Goal: Check status: Check status

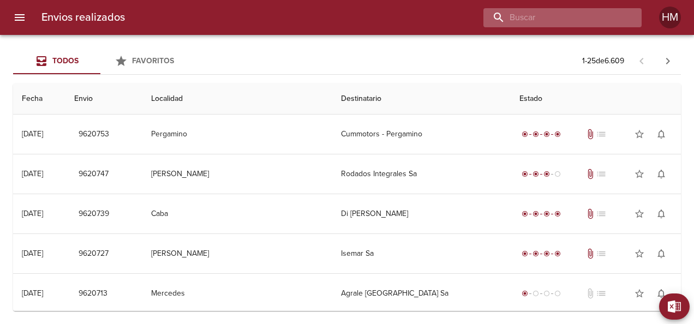
click at [563, 15] on input "buscar" at bounding box center [553, 17] width 140 height 19
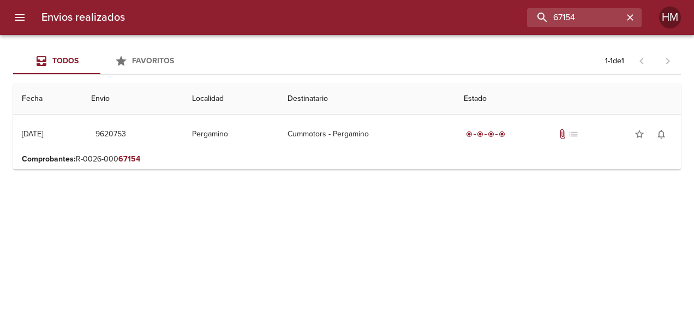
click at [217, 157] on p "Comprobantes : R-0026-000 67154" at bounding box center [347, 159] width 650 height 11
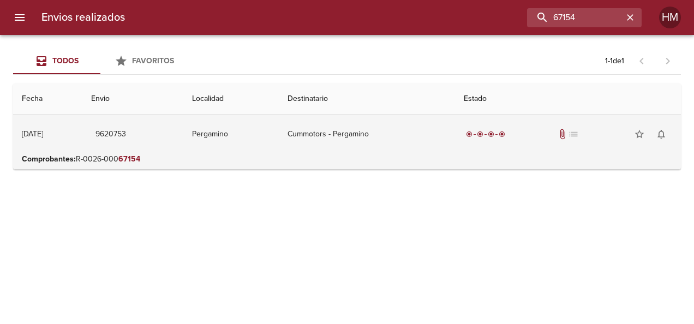
click at [253, 141] on td "Pergamino" at bounding box center [230, 133] width 95 height 39
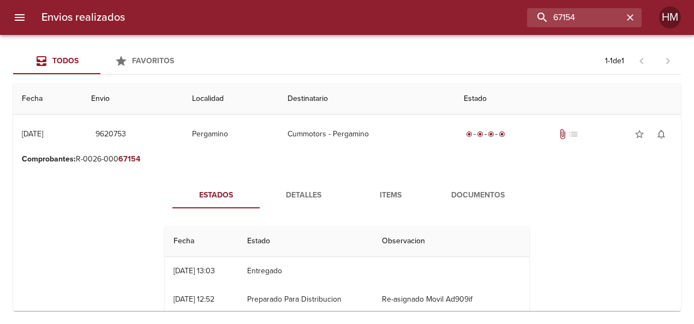
click at [292, 189] on span "Detalles" at bounding box center [303, 196] width 74 height 14
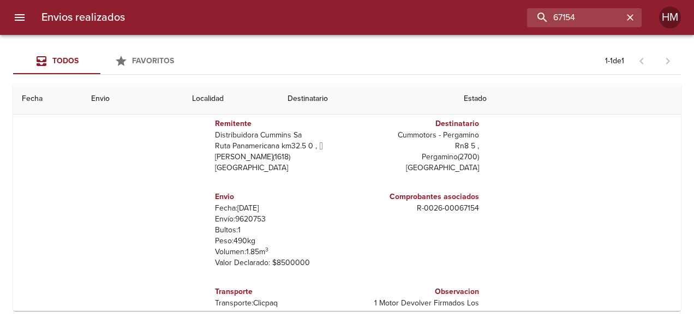
scroll to position [109, 0]
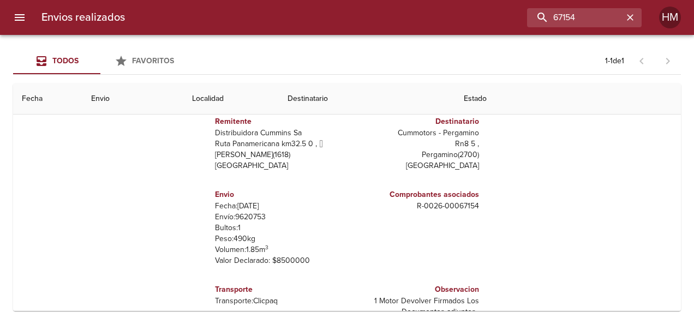
click at [238, 219] on p "Envío: 9620753" at bounding box center [279, 217] width 128 height 11
copy p "9620753"
click at [596, 17] on input "67154" at bounding box center [553, 17] width 140 height 19
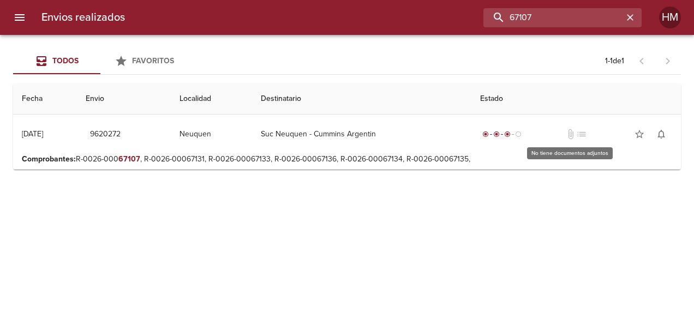
scroll to position [0, 0]
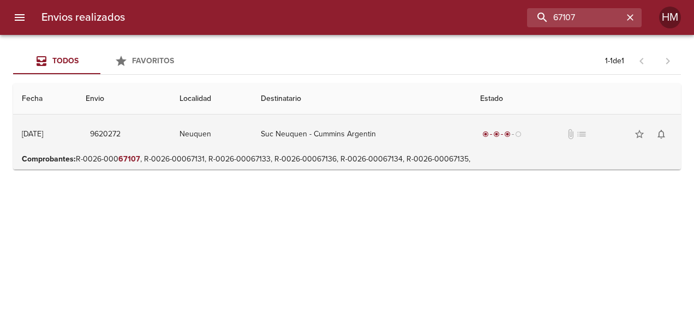
click at [456, 126] on td "Suc Neuquen - Cummins Argentin" at bounding box center [361, 133] width 219 height 39
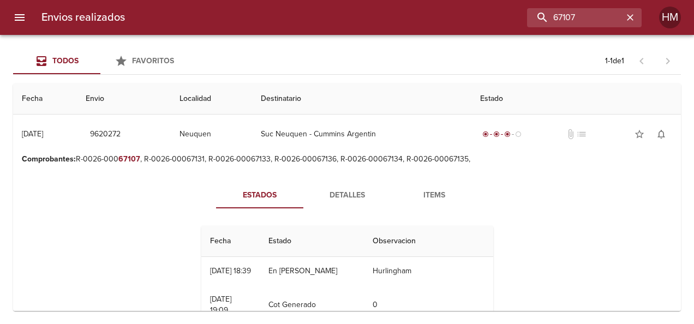
click at [348, 186] on button "Detalles" at bounding box center [346, 195] width 87 height 26
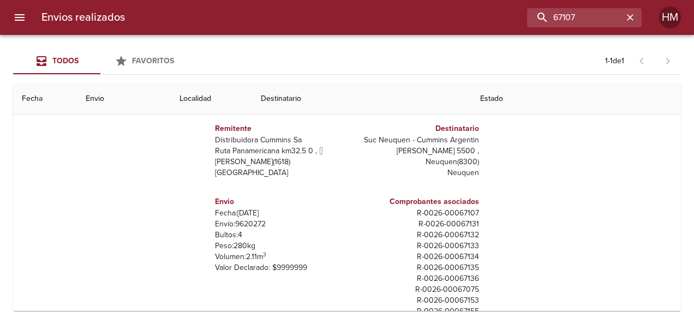
scroll to position [109, 0]
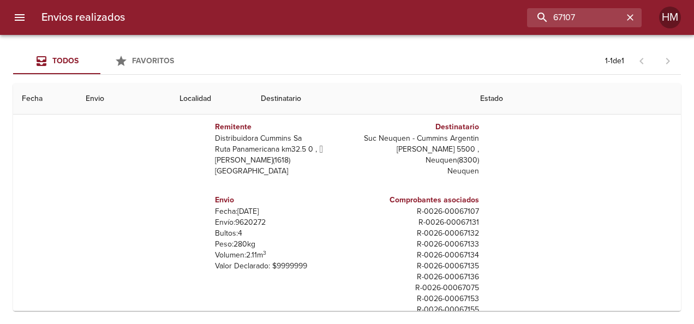
click at [240, 224] on p "Envío: 9620272" at bounding box center [279, 222] width 128 height 11
copy p "9620272"
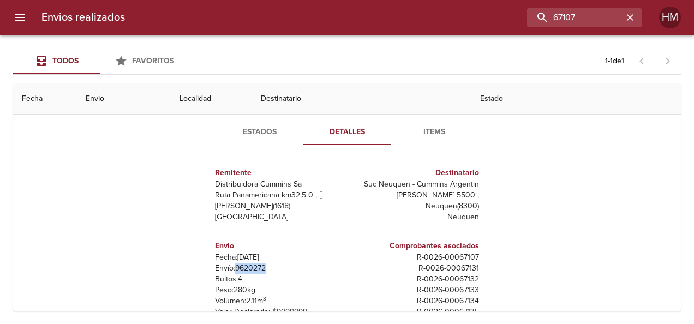
scroll to position [0, 0]
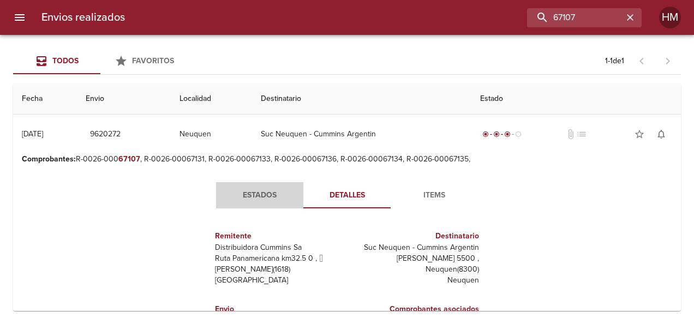
click at [253, 207] on button "Estados" at bounding box center [259, 195] width 87 height 26
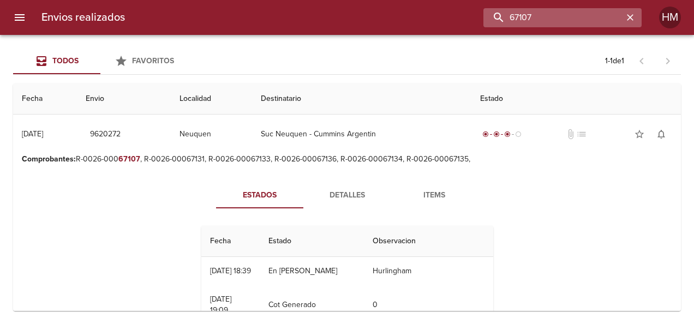
click at [596, 12] on input "67107" at bounding box center [553, 17] width 140 height 19
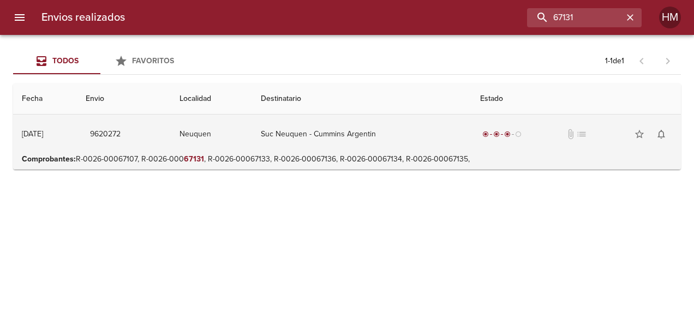
click at [399, 139] on td "Suc Neuquen - Cummins Argentin" at bounding box center [361, 133] width 219 height 39
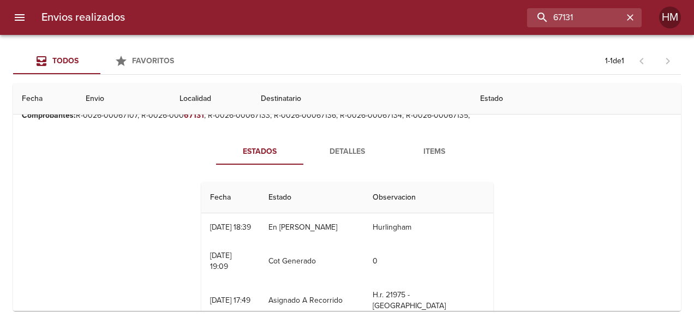
scroll to position [27, 0]
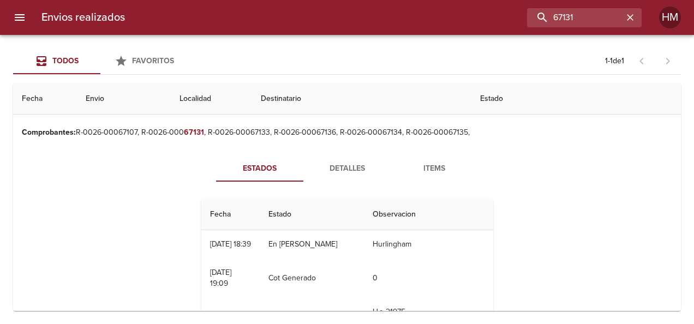
click at [371, 164] on span "Detalles" at bounding box center [347, 169] width 74 height 14
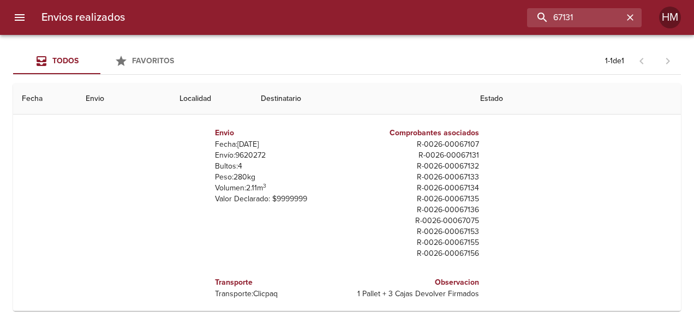
scroll to position [60, 0]
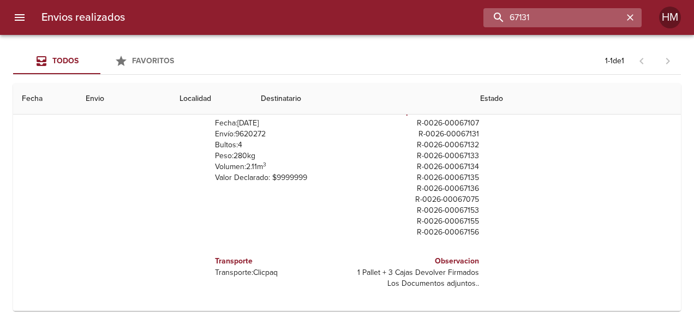
click at [587, 16] on input "67131" at bounding box center [553, 17] width 140 height 19
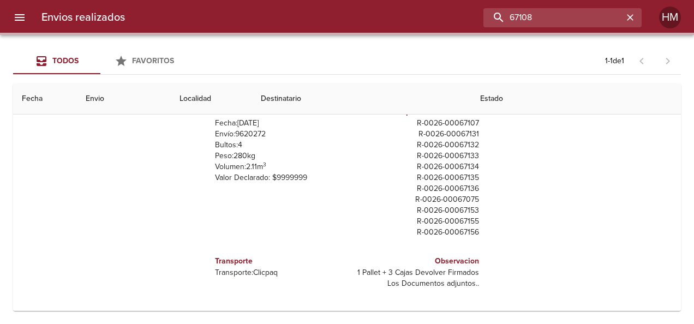
scroll to position [0, 0]
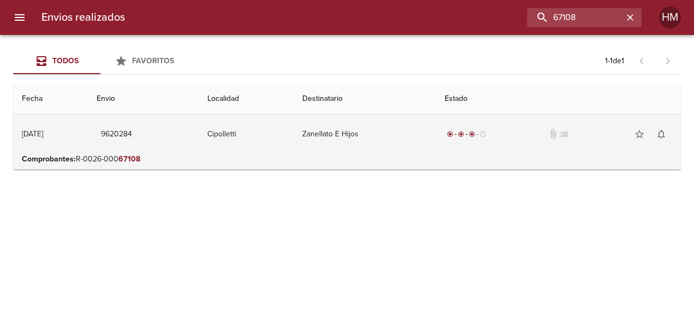
click at [425, 146] on td "Zanellato E Hijos" at bounding box center [364, 133] width 142 height 39
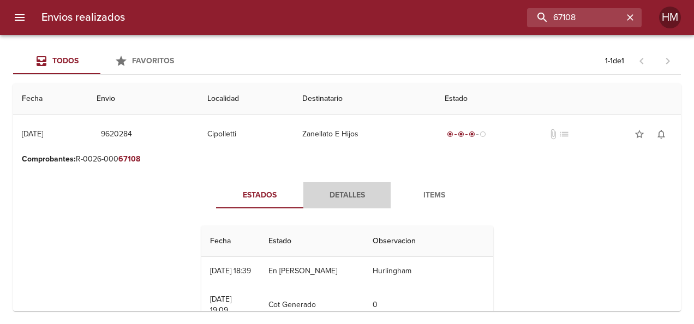
click at [338, 190] on span "Detalles" at bounding box center [347, 196] width 74 height 14
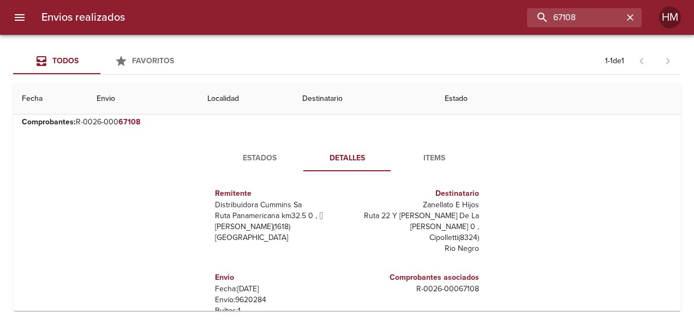
scroll to position [55, 0]
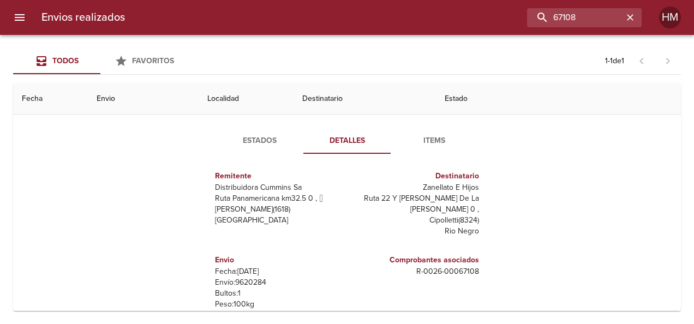
click at [256, 277] on p "Envío: 9620284" at bounding box center [279, 282] width 128 height 11
copy p "9620284"
click at [602, 19] on input "67108" at bounding box center [553, 17] width 140 height 19
type input "66796"
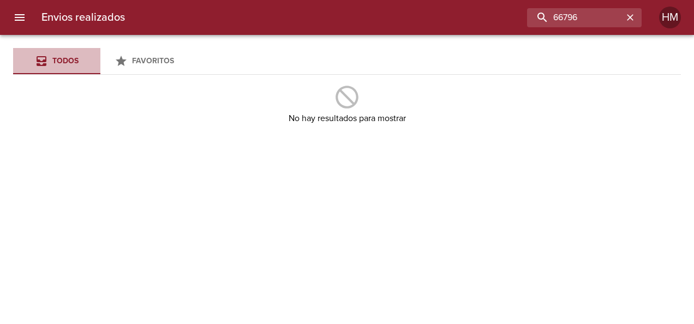
click at [51, 57] on div "Todos" at bounding box center [57, 62] width 44 height 14
